Goal: Task Accomplishment & Management: Complete application form

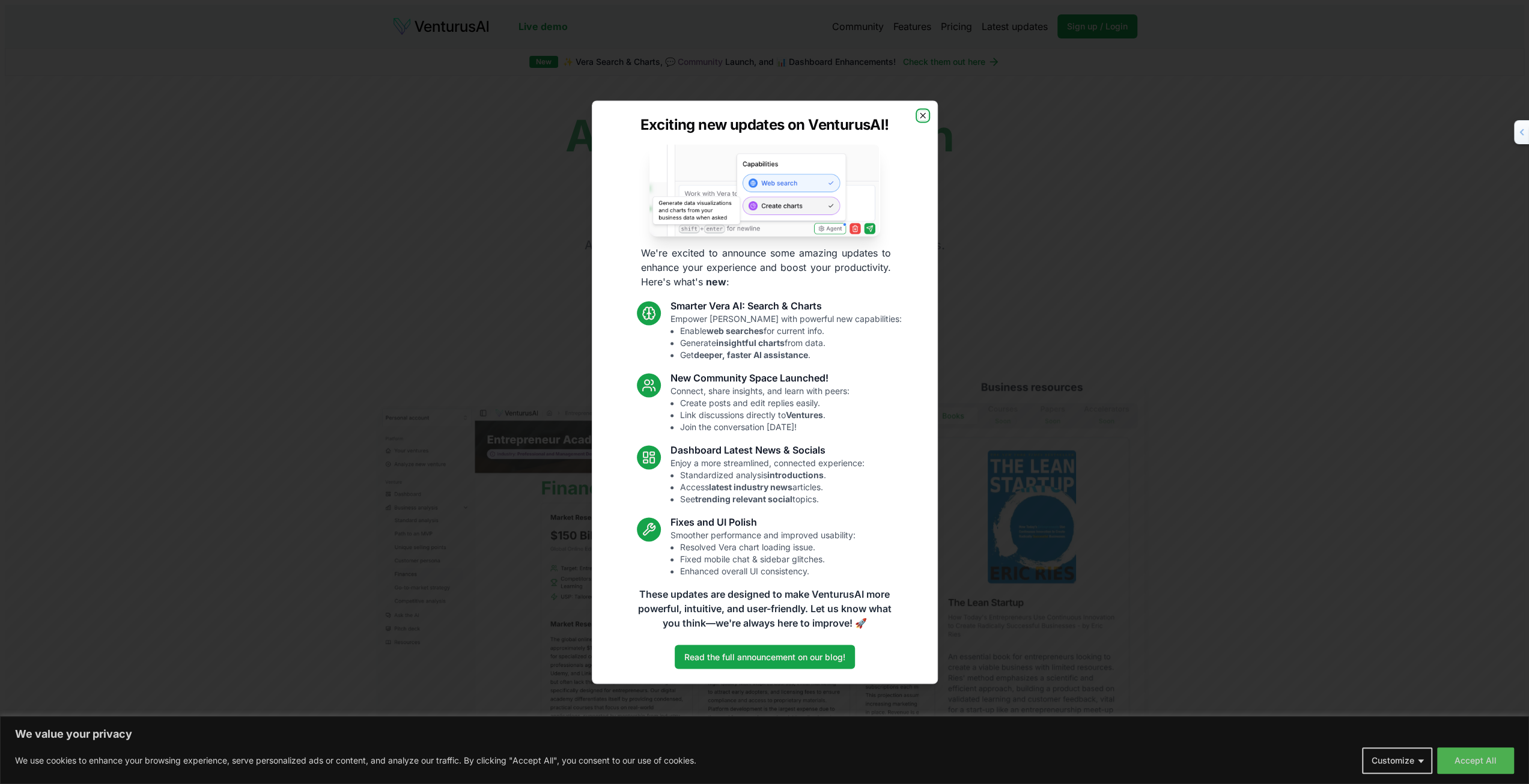
click at [927, 116] on icon "button" at bounding box center [923, 115] width 10 height 10
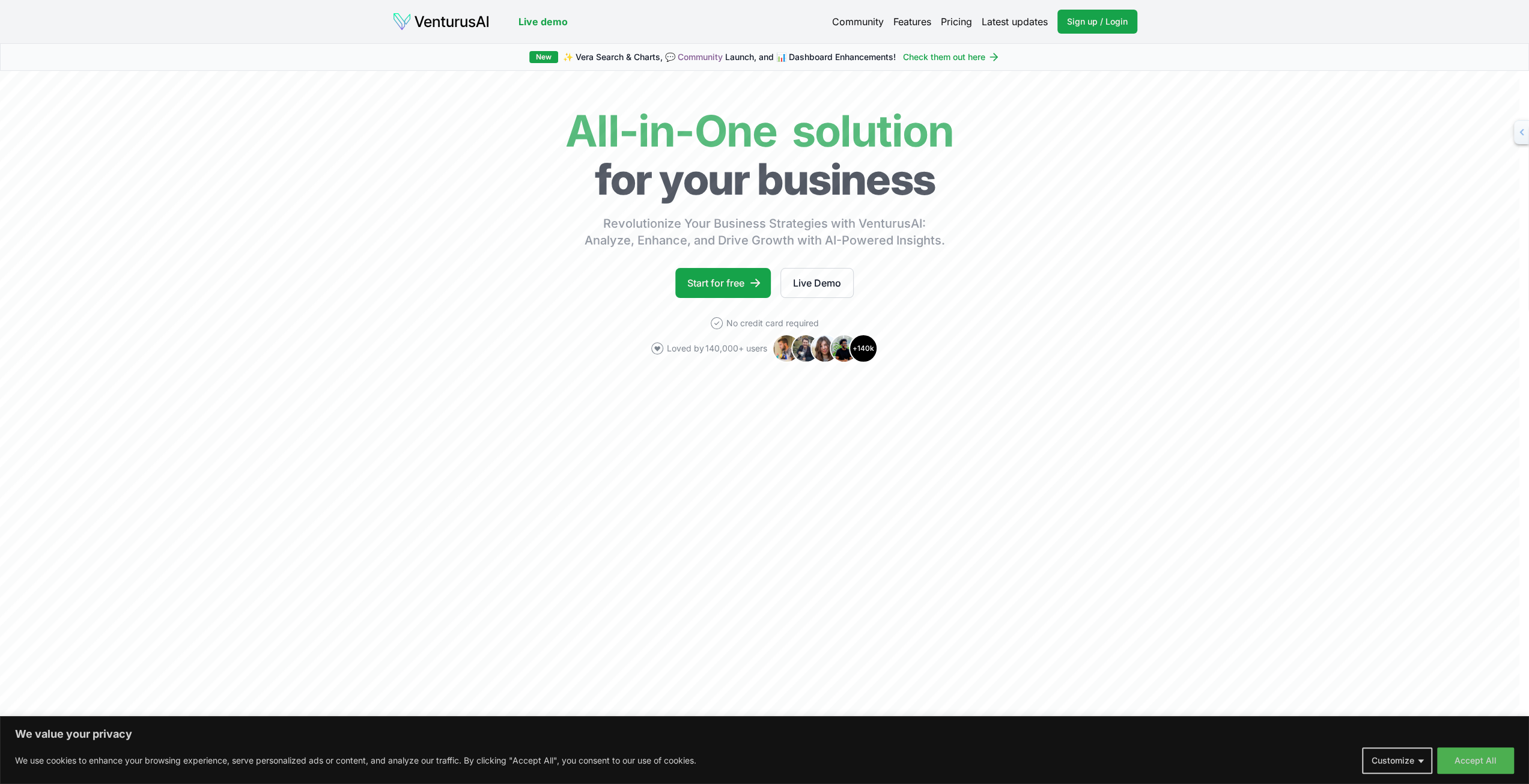
click at [962, 20] on link "Pricing" at bounding box center [956, 22] width 32 height 14
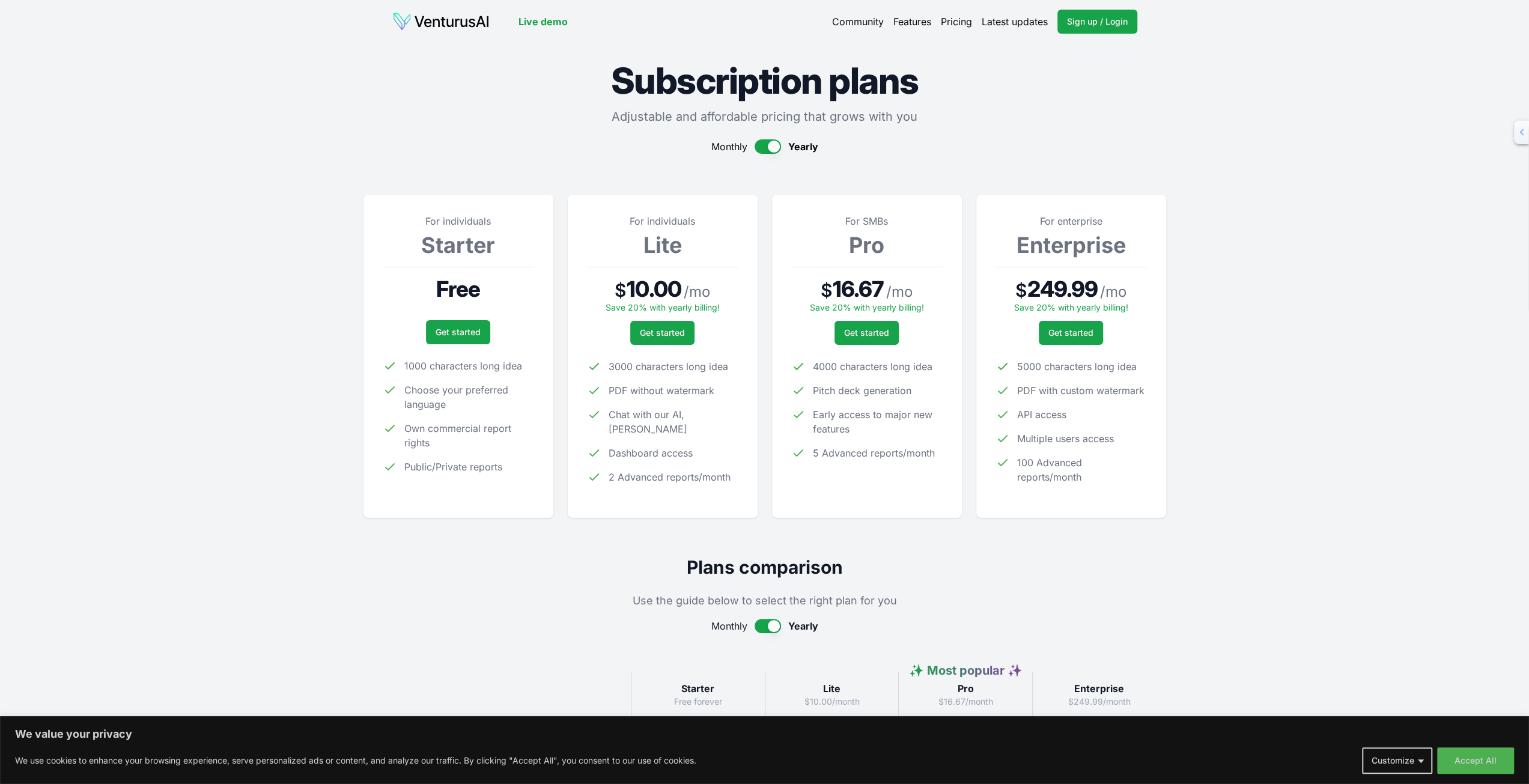
drag, startPoint x: 772, startPoint y: 632, endPoint x: 776, endPoint y: 620, distance: 12.6
click at [773, 624] on button "button" at bounding box center [768, 626] width 26 height 14
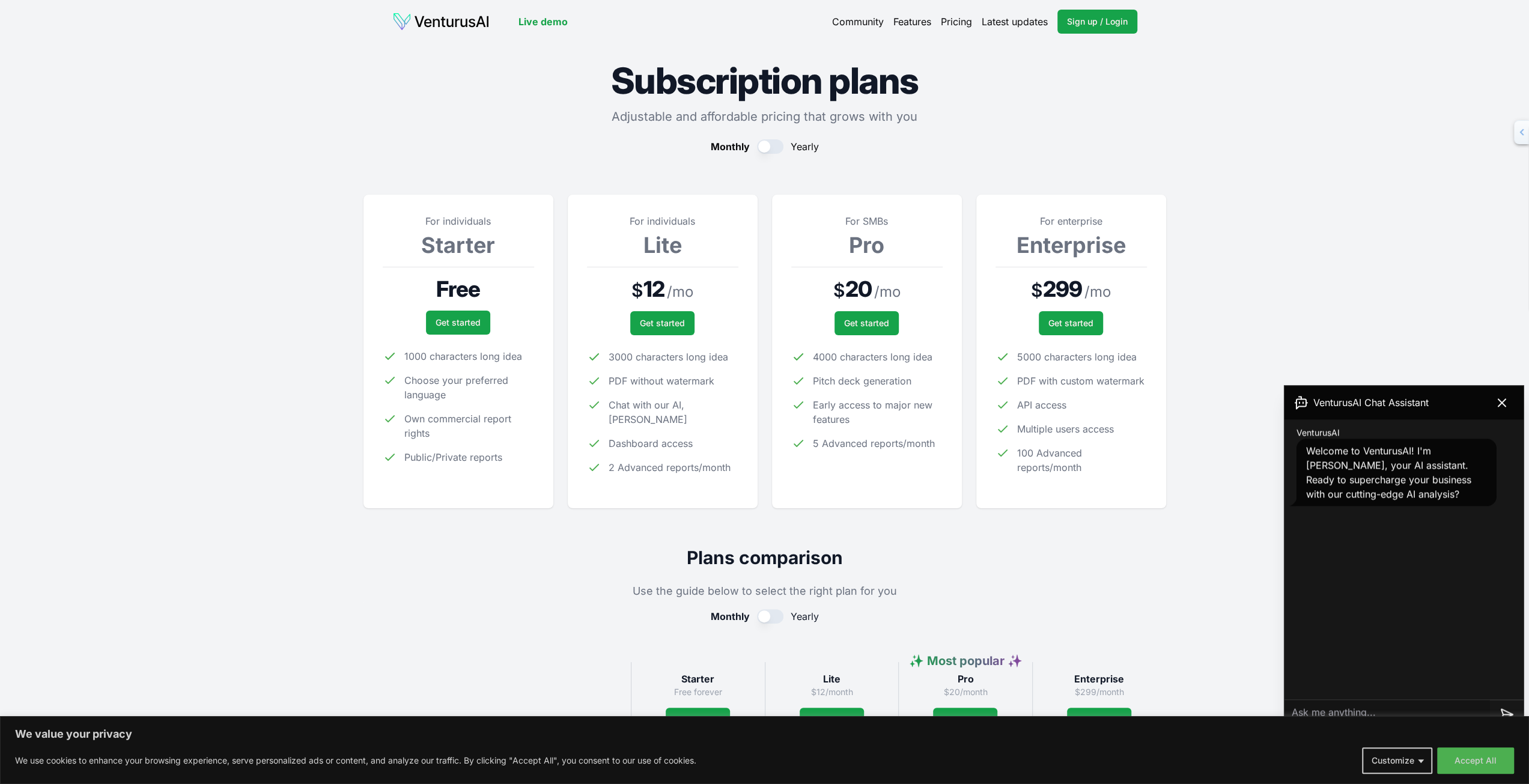
scroll to position [200, 0]
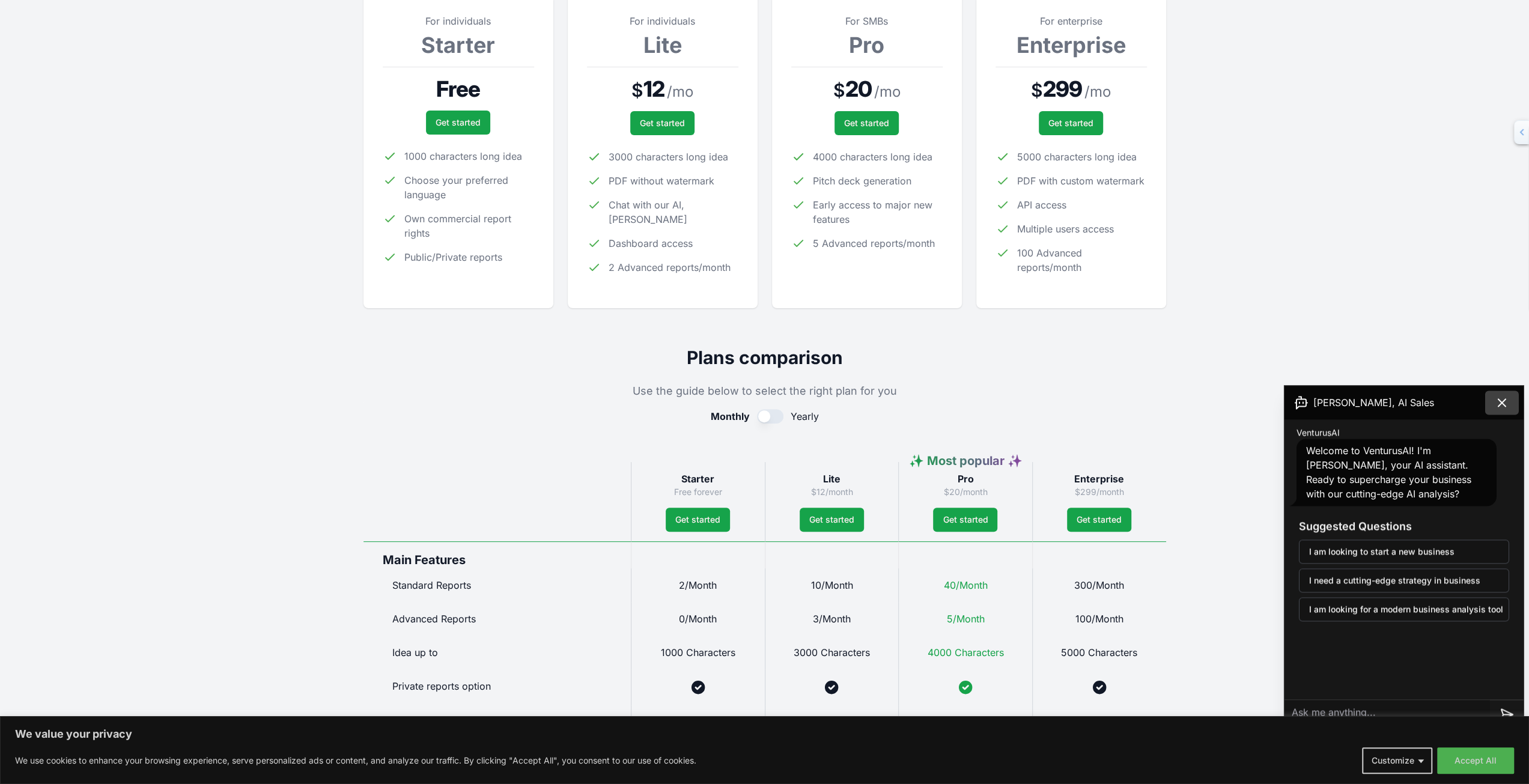
click at [1498, 397] on icon at bounding box center [1502, 402] width 14 height 14
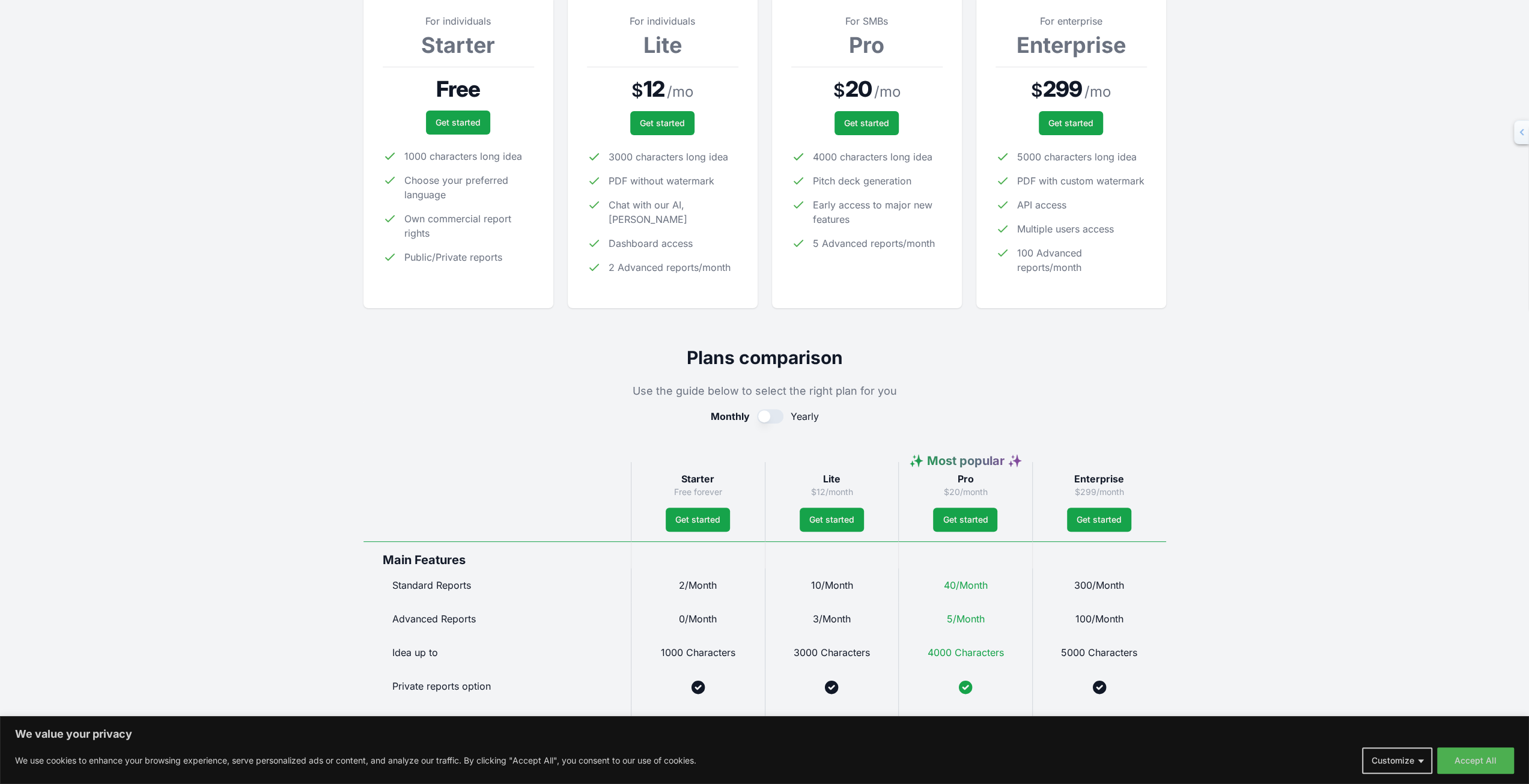
click at [1467, 764] on button "Accept All" at bounding box center [1476, 760] width 77 height 26
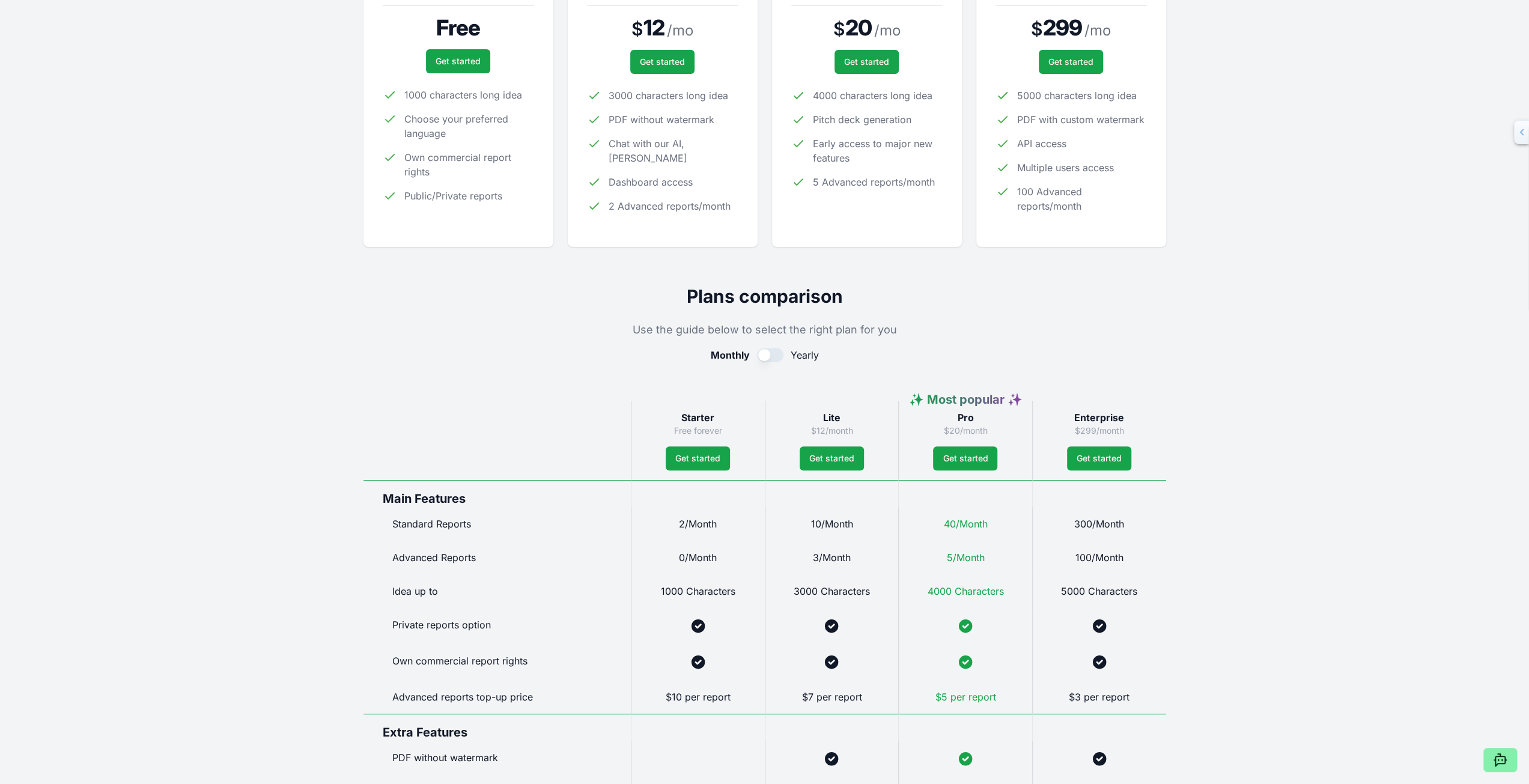
scroll to position [0, 0]
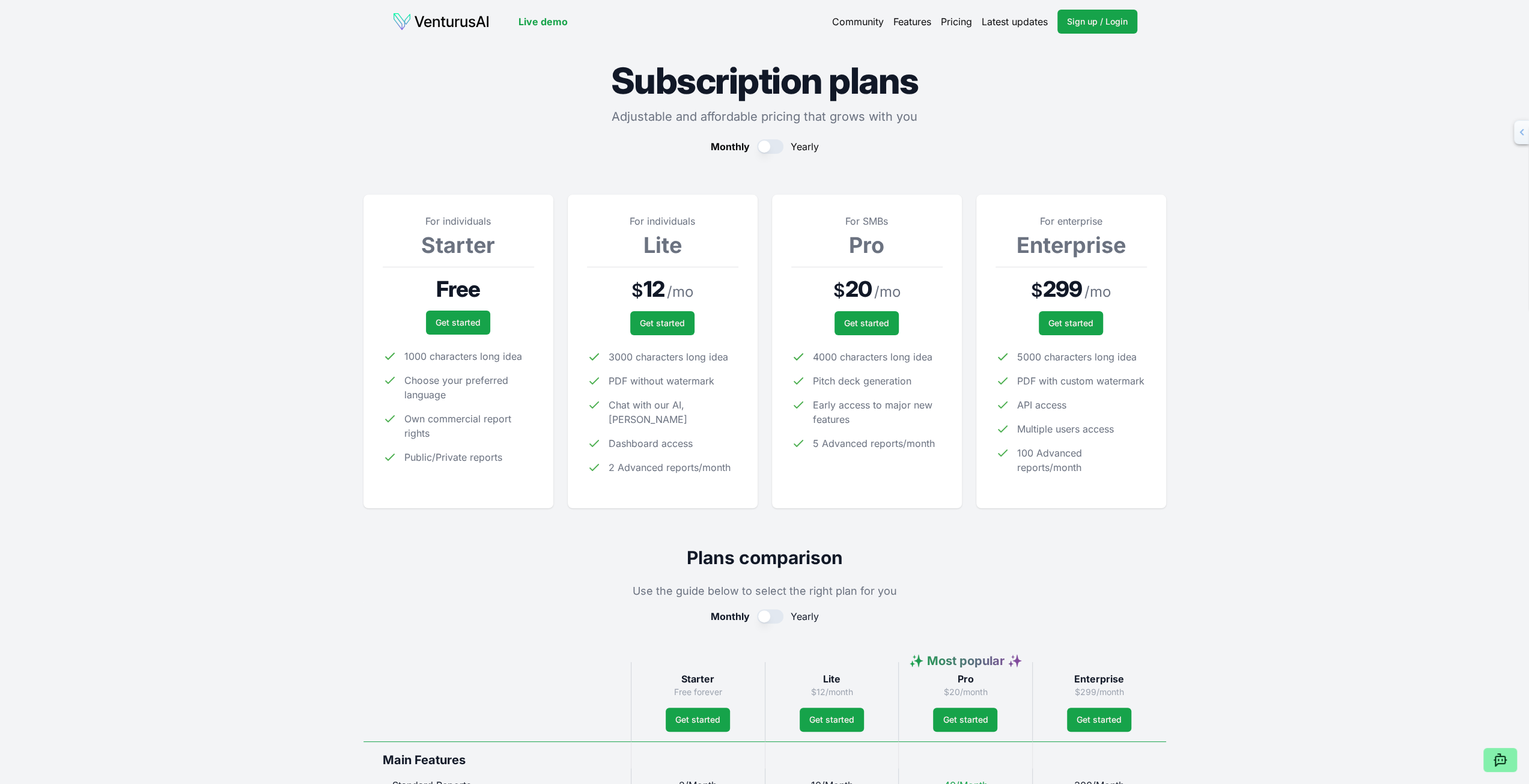
click at [901, 21] on link "Features" at bounding box center [912, 22] width 38 height 14
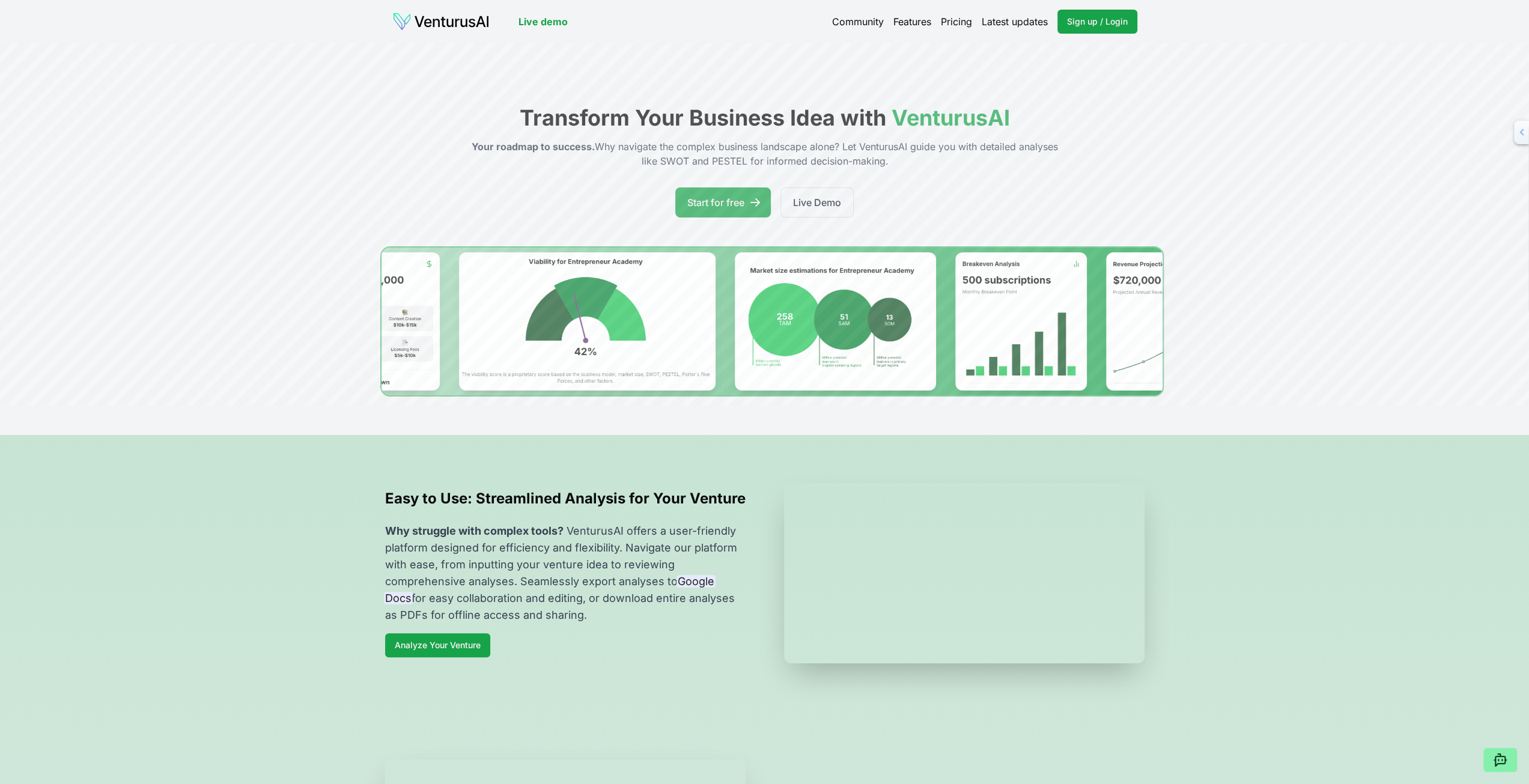
click at [450, 20] on img at bounding box center [441, 21] width 97 height 19
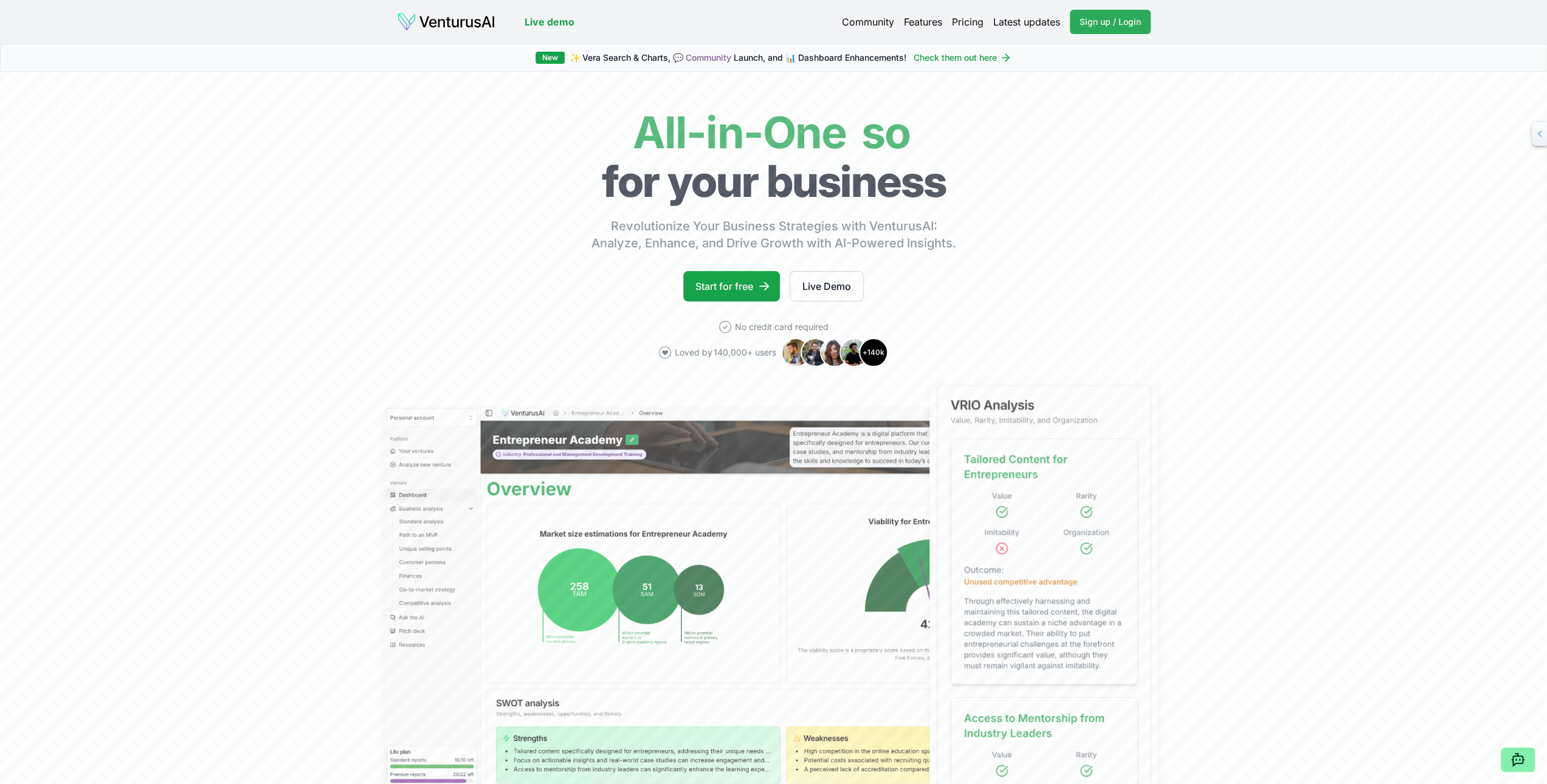
click at [1099, 18] on span "Sign up / Login" at bounding box center [1110, 22] width 61 height 12
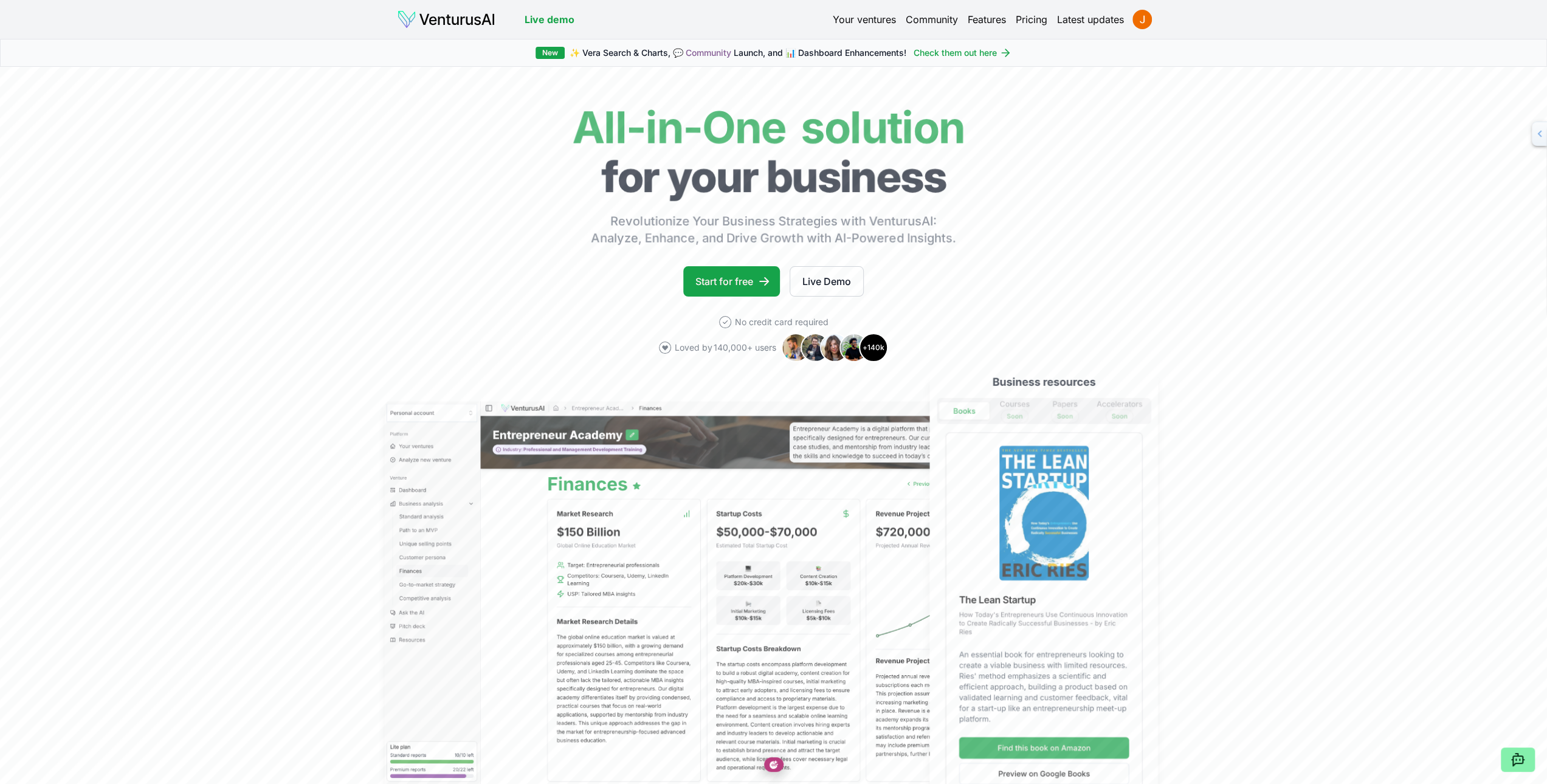
click at [1213, 53] on div "New ✨ [PERSON_NAME] Search & Charts, 💬 Community Launch, and 📊 Dashboard Enhanc…" at bounding box center [774, 53] width 1547 height 28
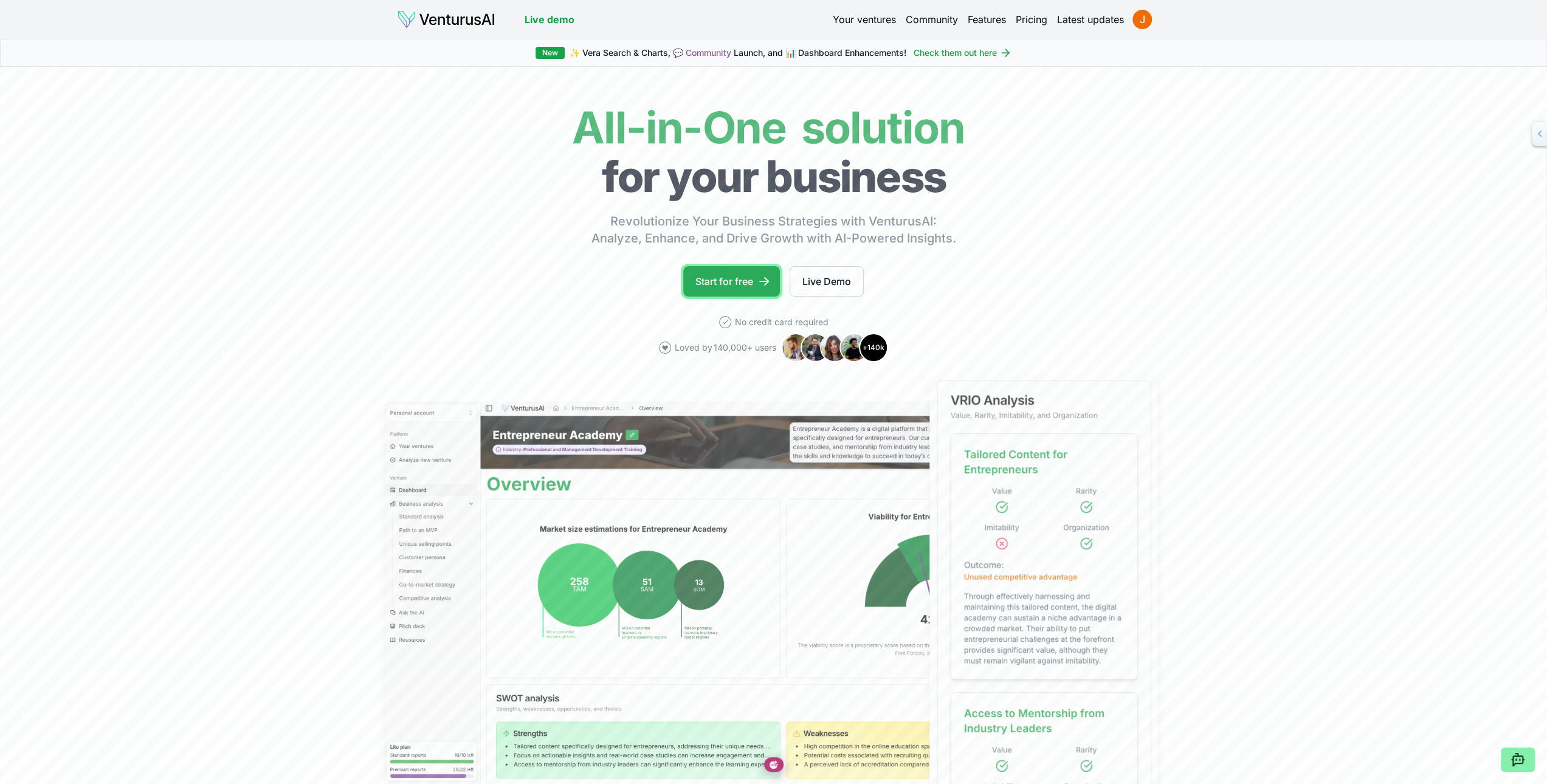
click at [703, 279] on link "Start for free" at bounding box center [731, 281] width 96 height 31
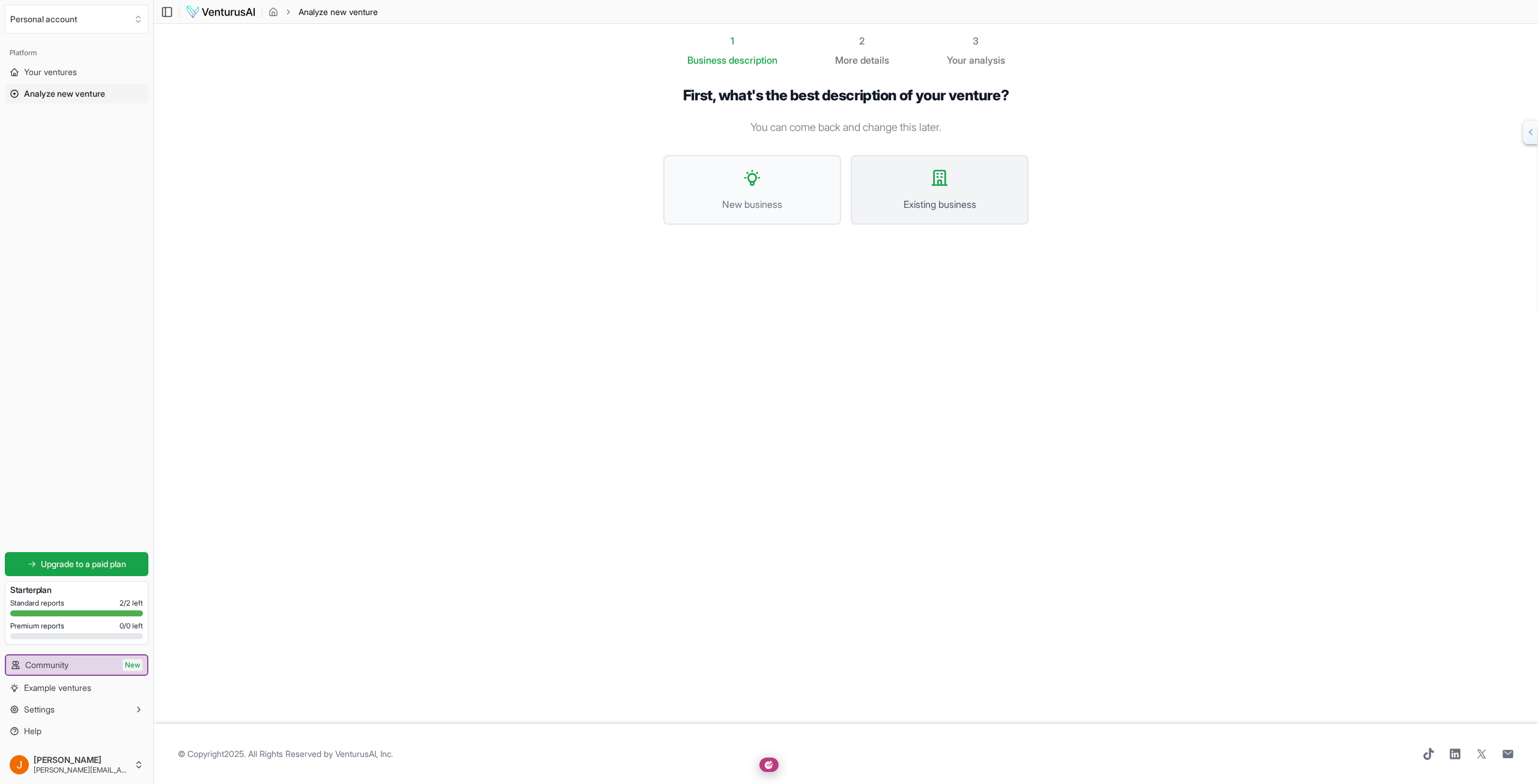
click at [944, 185] on icon at bounding box center [940, 178] width 14 height 14
click at [988, 177] on span "I want to describe the idea in detail" at bounding box center [845, 175] width 301 height 14
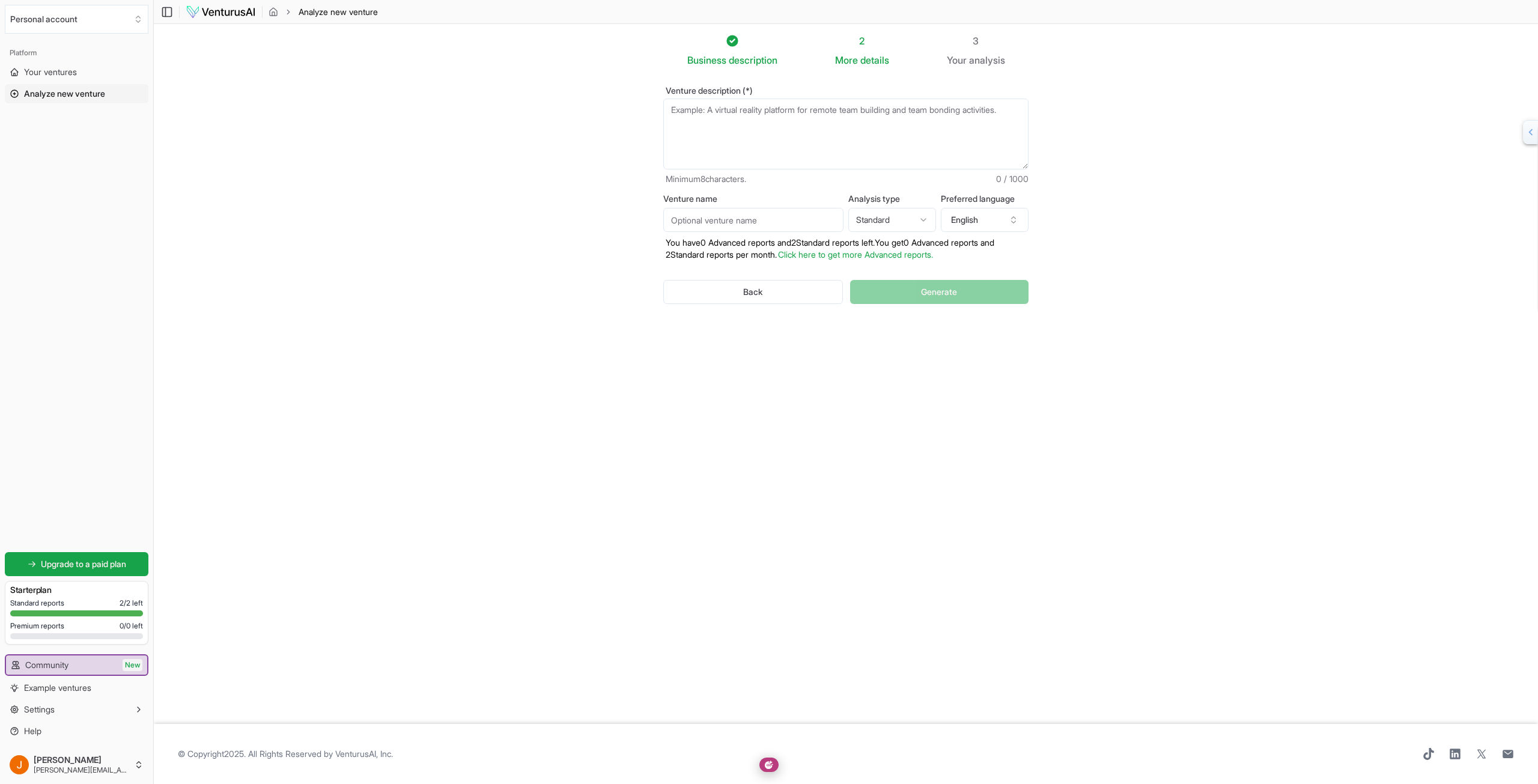
click at [911, 133] on textarea "Venture description (*)" at bounding box center [846, 134] width 365 height 71
click at [743, 293] on button "Back" at bounding box center [753, 292] width 179 height 24
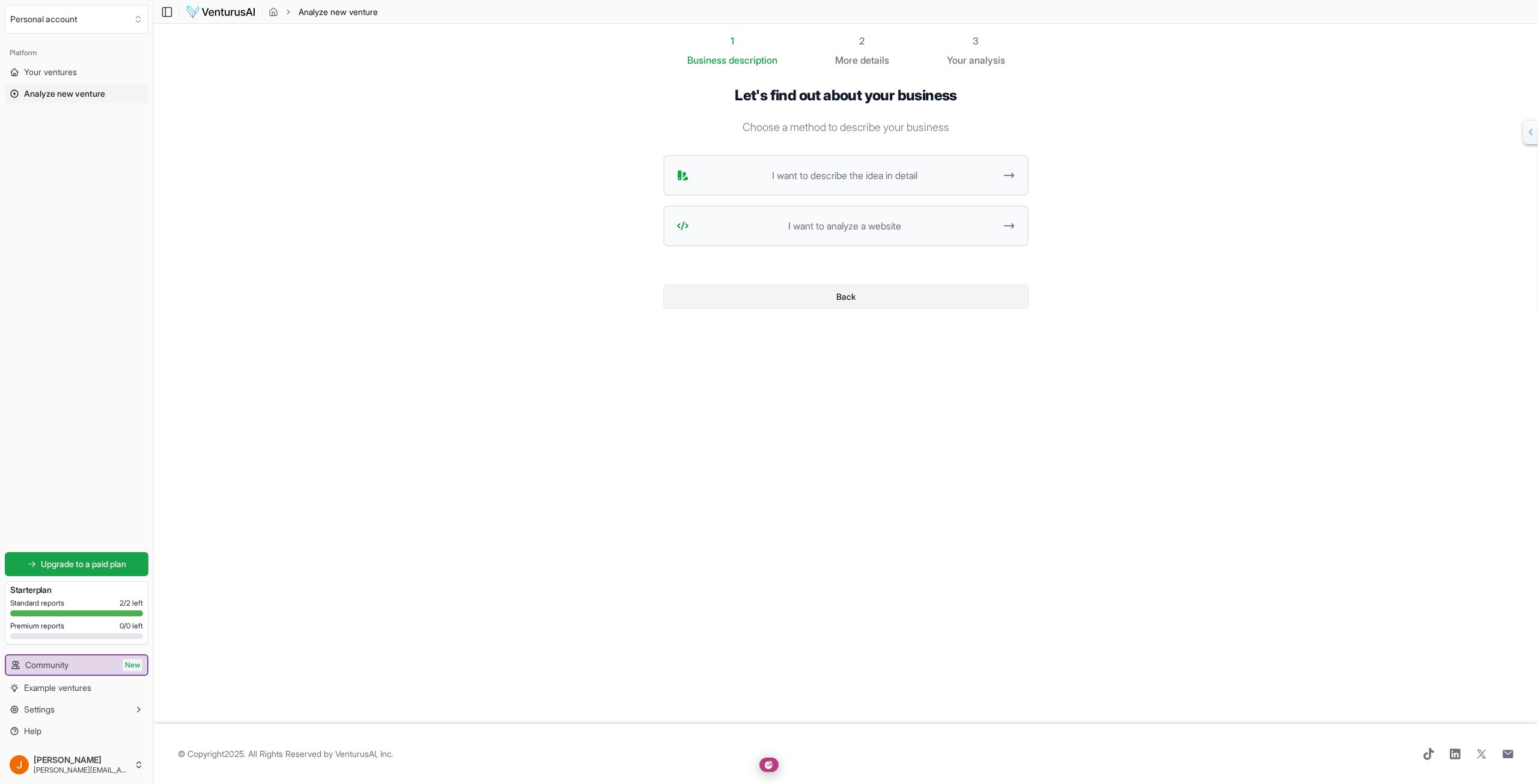
click at [842, 295] on button "Back" at bounding box center [846, 296] width 365 height 24
